Goal: Find specific page/section: Find specific page/section

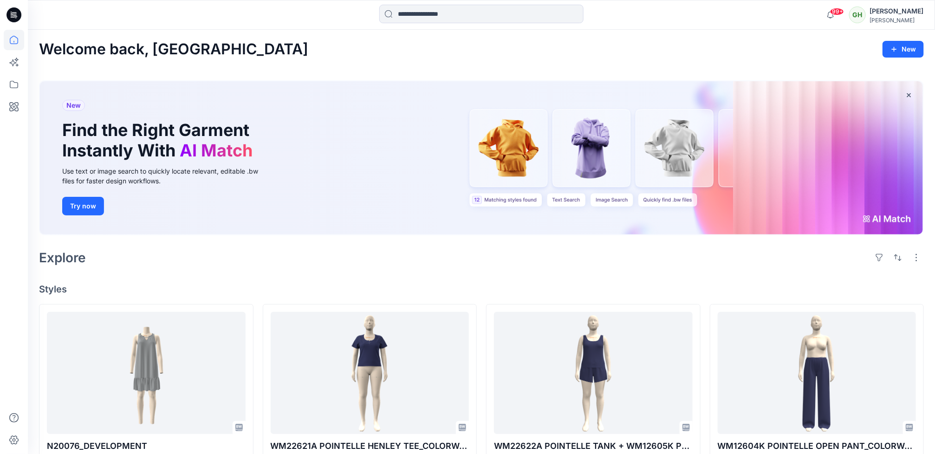
click at [298, 273] on div "Welcome back, [PERSON_NAME] New New Find the Right Garment Instantly With AI Ma…" at bounding box center [481, 453] width 907 height 846
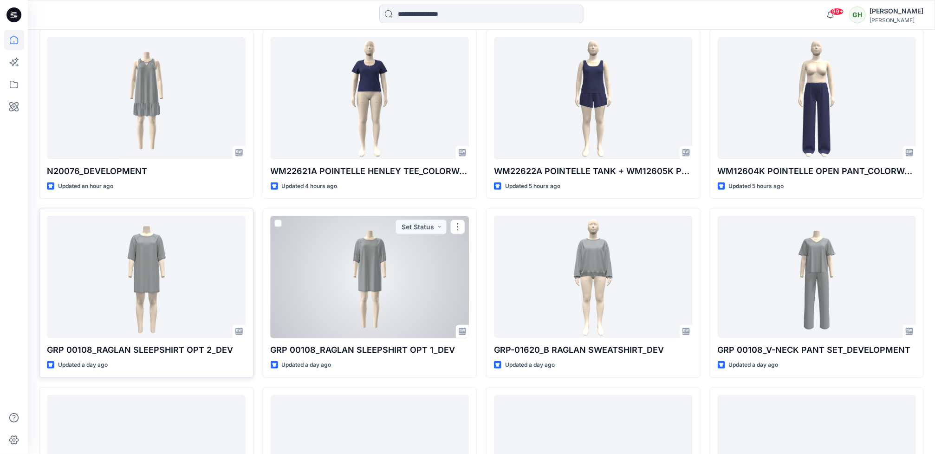
scroll to position [278, 0]
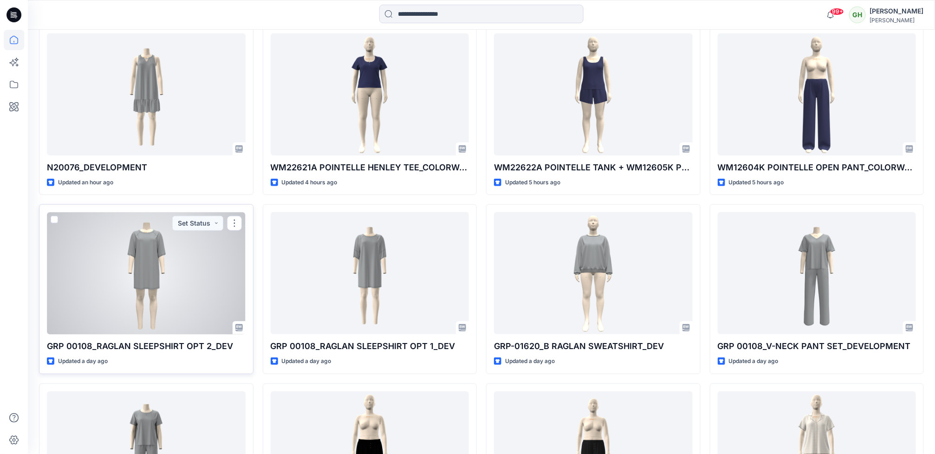
click at [168, 323] on div at bounding box center [146, 273] width 199 height 122
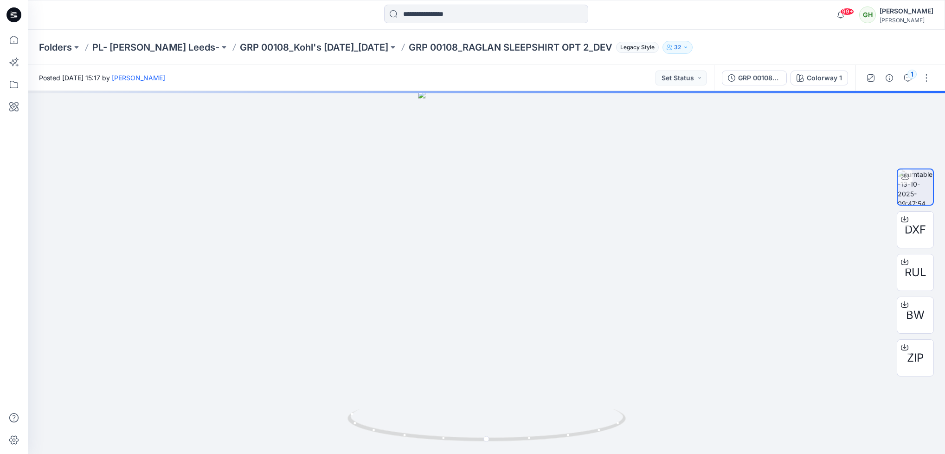
click at [259, 31] on div "Folders PL- [PERSON_NAME] Leeds- GRP 00108_Kohl's [DATE]_[DATE] GRP 00108_RAGLA…" at bounding box center [486, 47] width 917 height 35
click at [263, 49] on p "GRP 00108_Kohl's [DATE]_[DATE]" at bounding box center [314, 47] width 148 height 13
